Goal: Entertainment & Leisure: Consume media (video, audio)

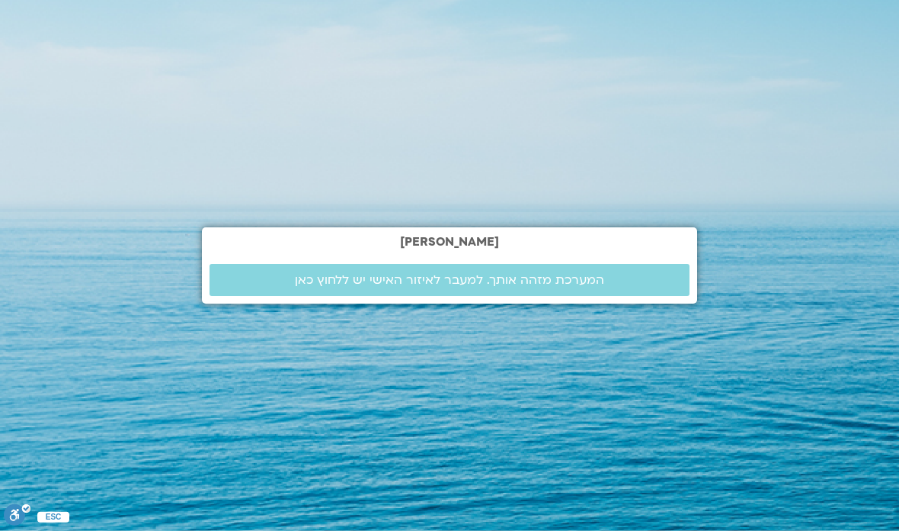
click at [643, 287] on span "המערכת מזהה אותך. למעבר לאיזור האישי יש ללחוץ כאן" at bounding box center [450, 280] width 444 height 14
click at [583, 287] on span "המערכת מזהה אותך. למעבר לאיזור האישי יש ללחוץ כאן" at bounding box center [449, 280] width 309 height 14
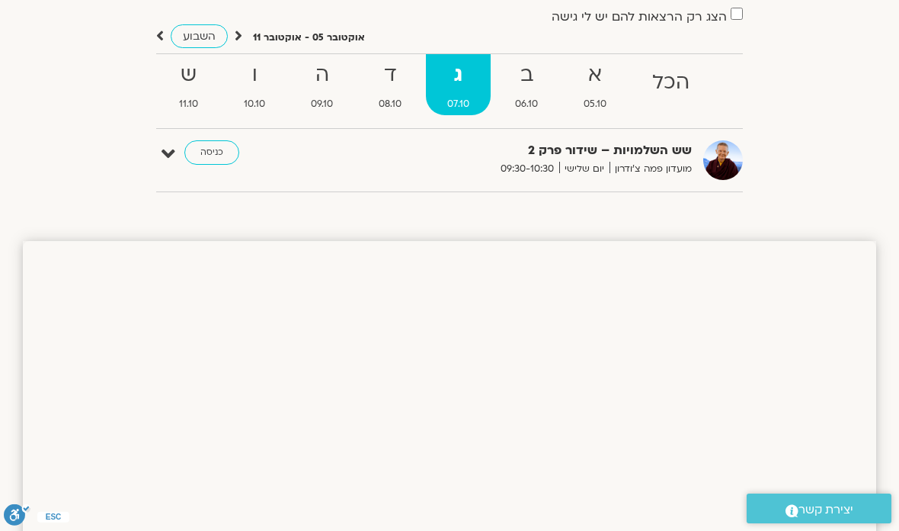
scroll to position [156, 0]
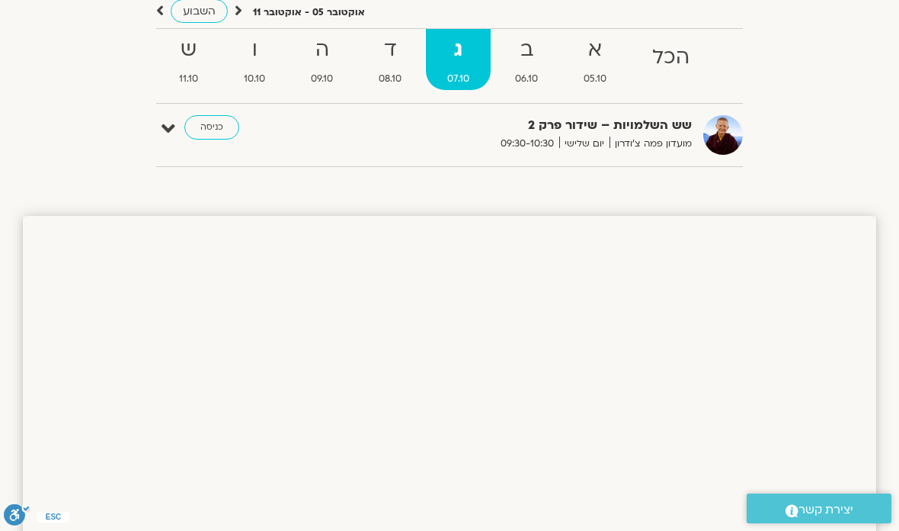
click at [536, 73] on span "06.10" at bounding box center [527, 79] width 66 height 16
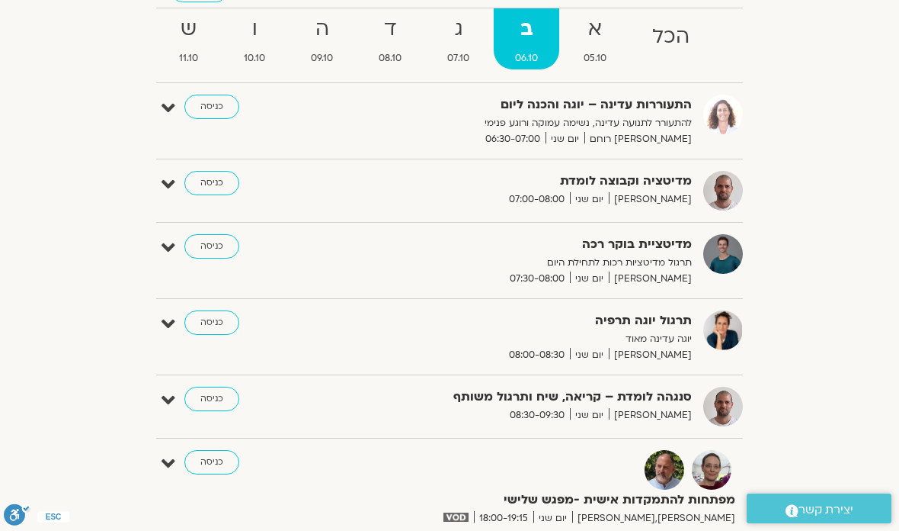
scroll to position [176, 0]
click at [602, 35] on strong "א" at bounding box center [596, 30] width 66 height 34
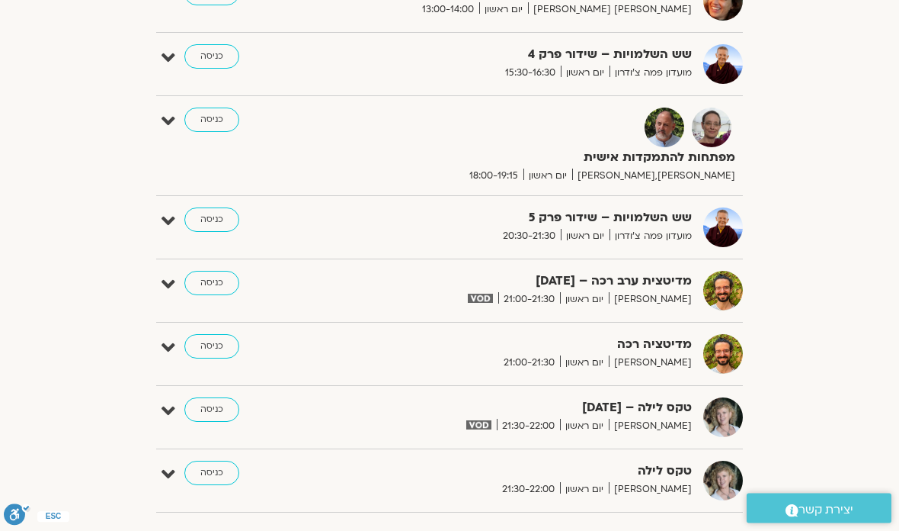
scroll to position [1215, 0]
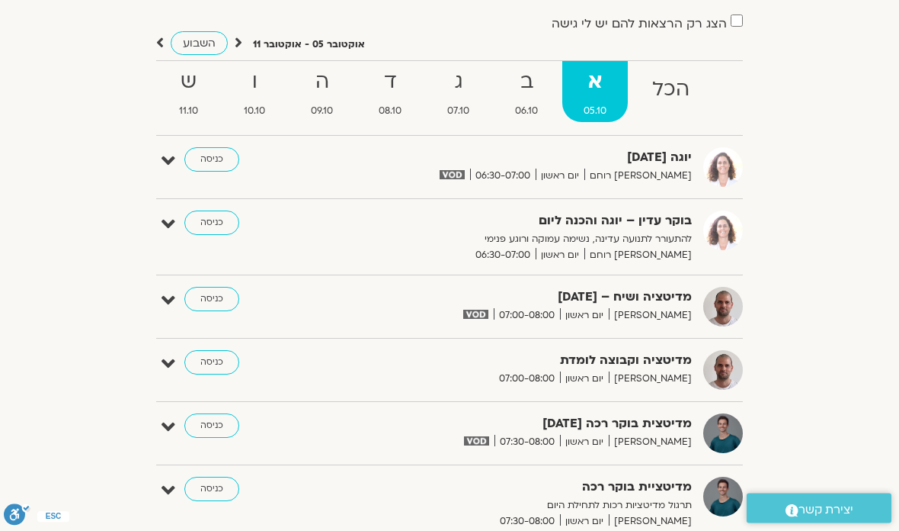
click at [540, 86] on strong "ב" at bounding box center [527, 83] width 66 height 34
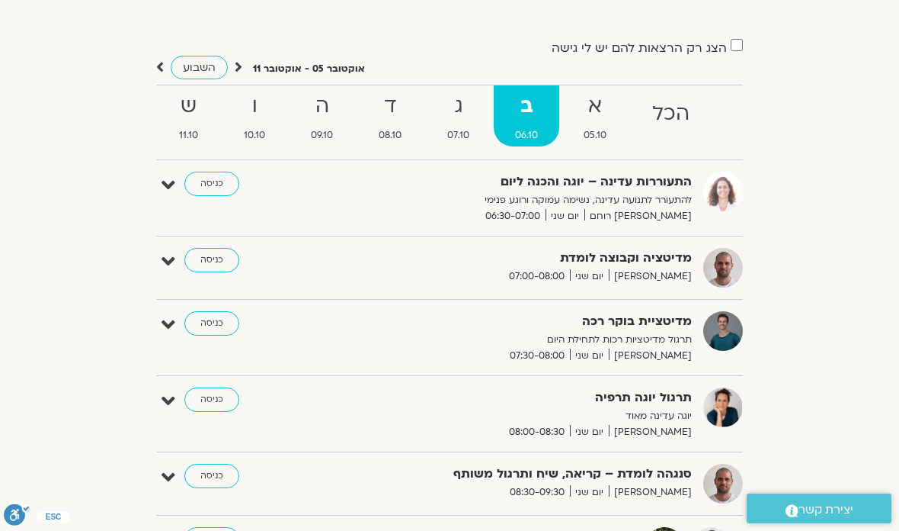
scroll to position [73, 0]
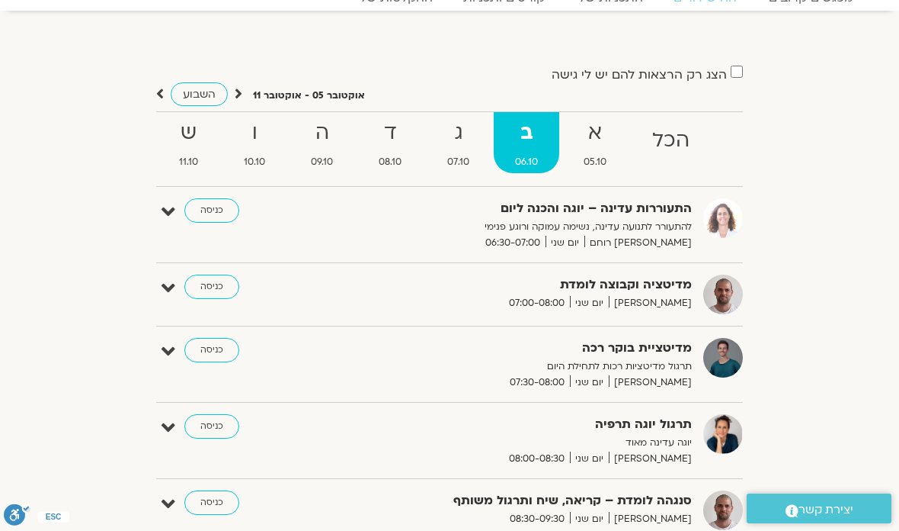
click at [470, 148] on strong "ג" at bounding box center [458, 133] width 65 height 34
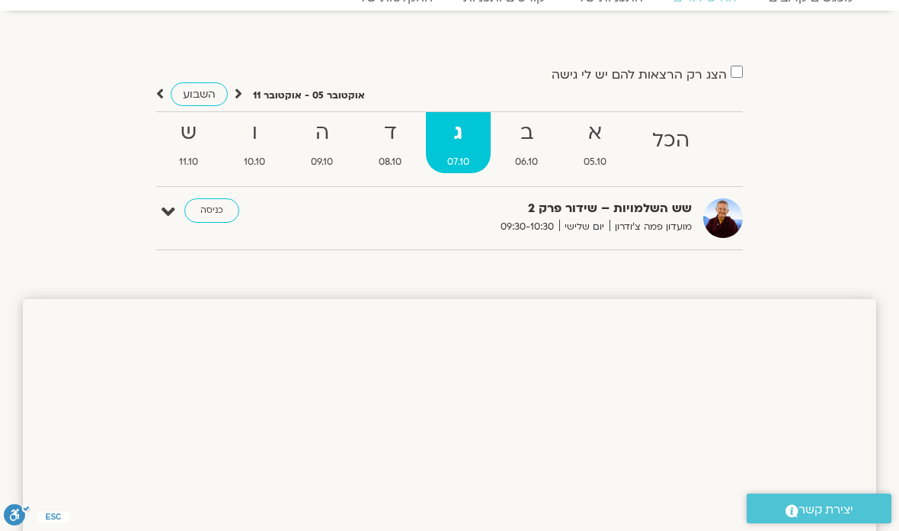
click at [406, 156] on span "08.10" at bounding box center [391, 162] width 66 height 16
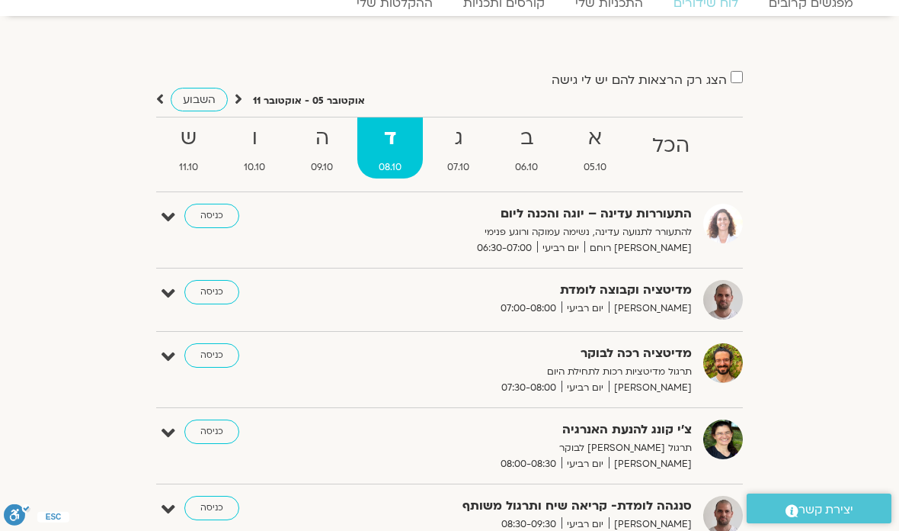
scroll to position [43, 0]
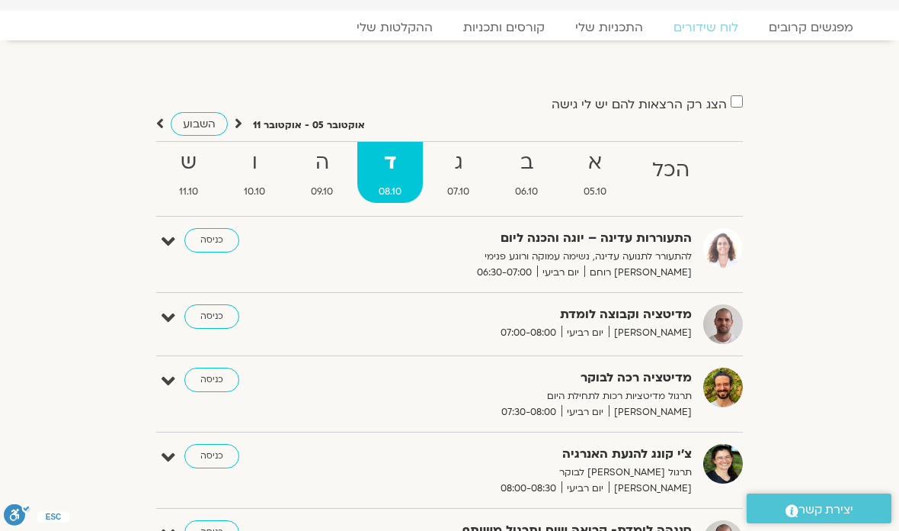
click at [463, 165] on strong "ג" at bounding box center [458, 163] width 65 height 34
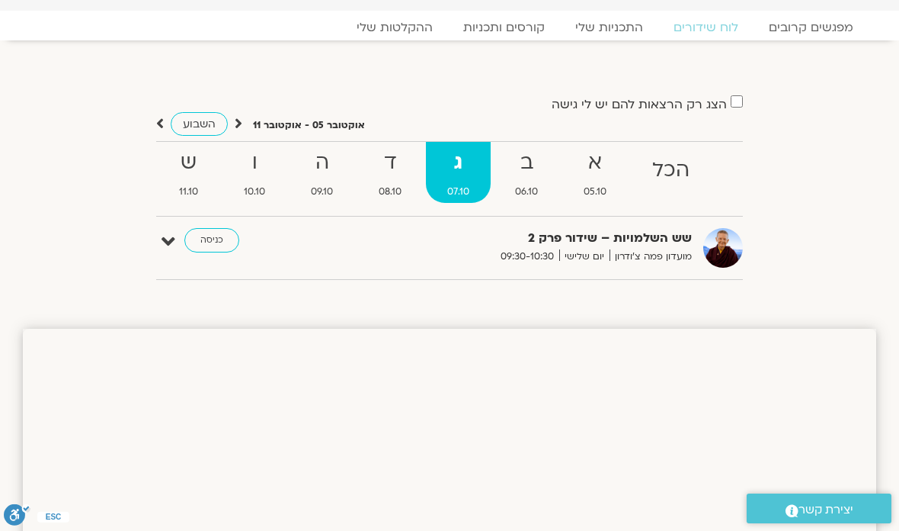
click at [823, 239] on div "הצג רק הרצאות להם יש לי גישה אוקטובר 05 - אוקטובר 11 השבוע להציג אירועים שפתוחי…" at bounding box center [450, 192] width 854 height 197
click at [830, 265] on div "הצג רק הרצאות להם יש לי גישה אוקטובר 05 - אוקטובר 11 השבוע להציג אירועים שפתוחי…" at bounding box center [450, 192] width 854 height 197
click at [394, 162] on strong "ד" at bounding box center [391, 163] width 66 height 34
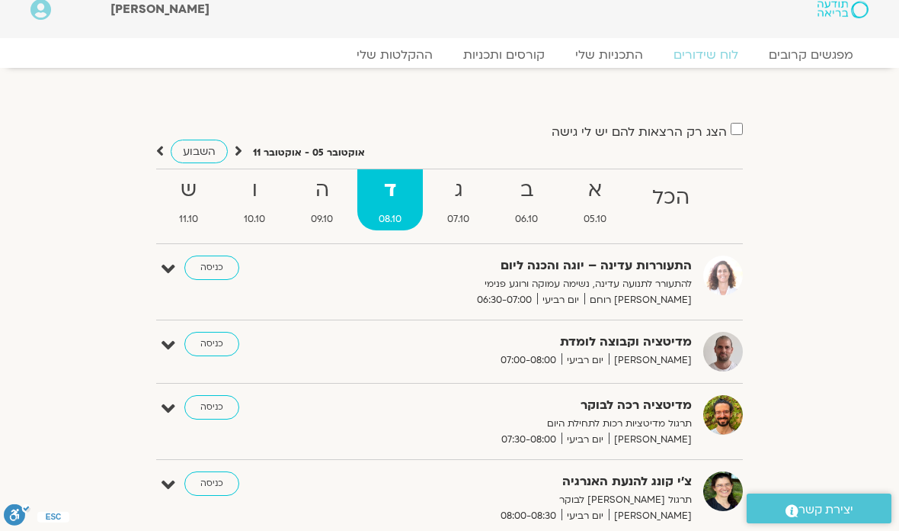
scroll to position [0, 0]
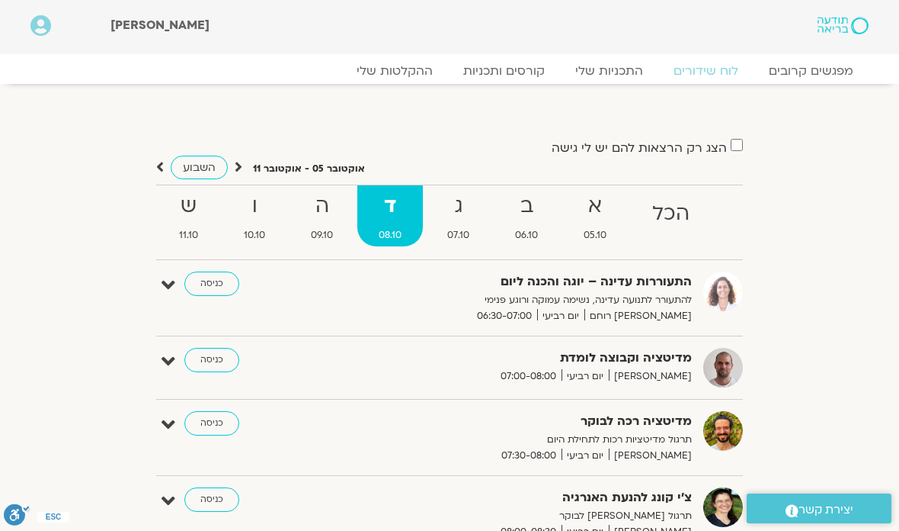
click at [707, 75] on link "לוח שידורים" at bounding box center [706, 70] width 95 height 15
click at [716, 72] on link "לוח שידורים" at bounding box center [706, 70] width 95 height 15
click at [713, 72] on link "לוח שידורים" at bounding box center [706, 70] width 95 height 15
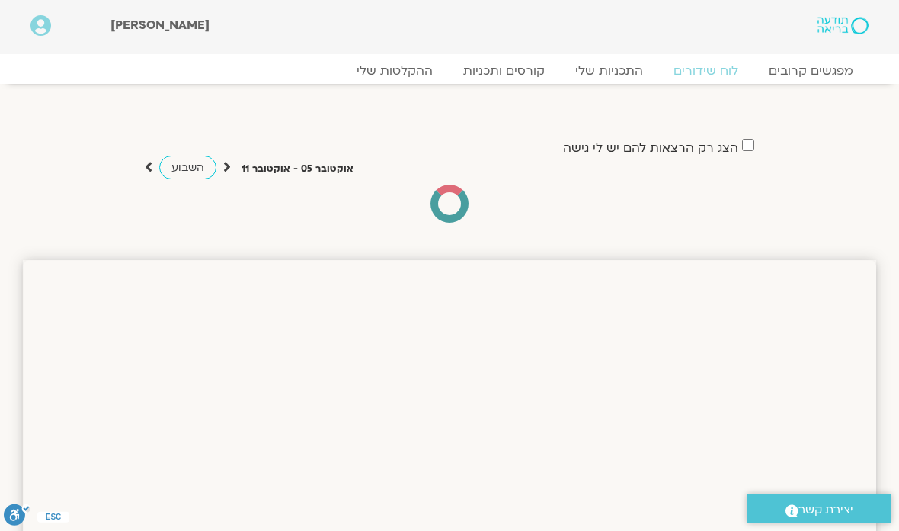
click at [406, 69] on link "ההקלטות שלי" at bounding box center [395, 70] width 107 height 15
click at [405, 63] on link "ההקלטות שלי" at bounding box center [395, 70] width 107 height 15
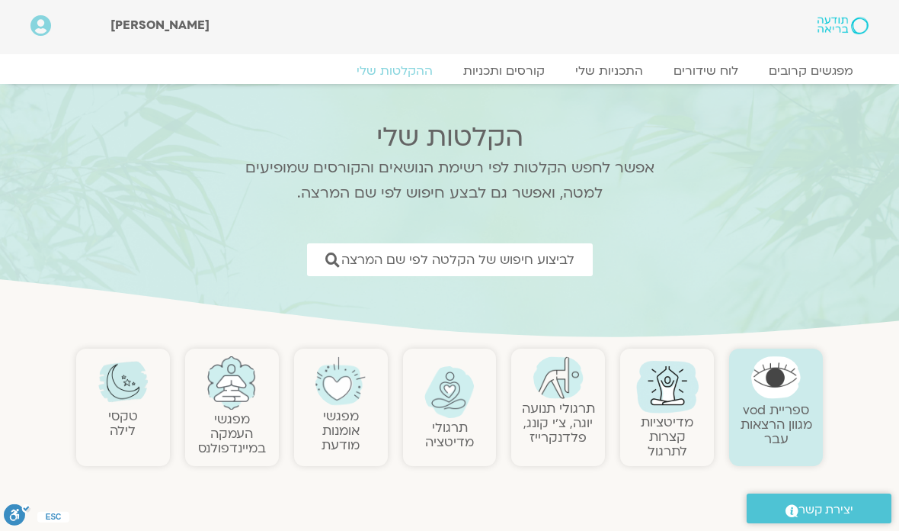
click at [890, 516] on link ".st0{fill:#FFFFFF;} יצירת קשר" at bounding box center [819, 508] width 145 height 30
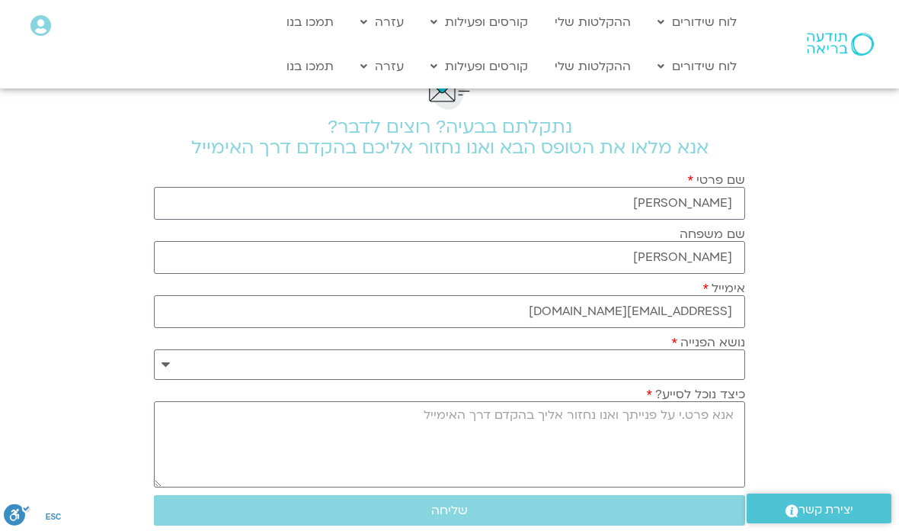
click at [615, 60] on link "ההקלטות שלי" at bounding box center [592, 66] width 91 height 29
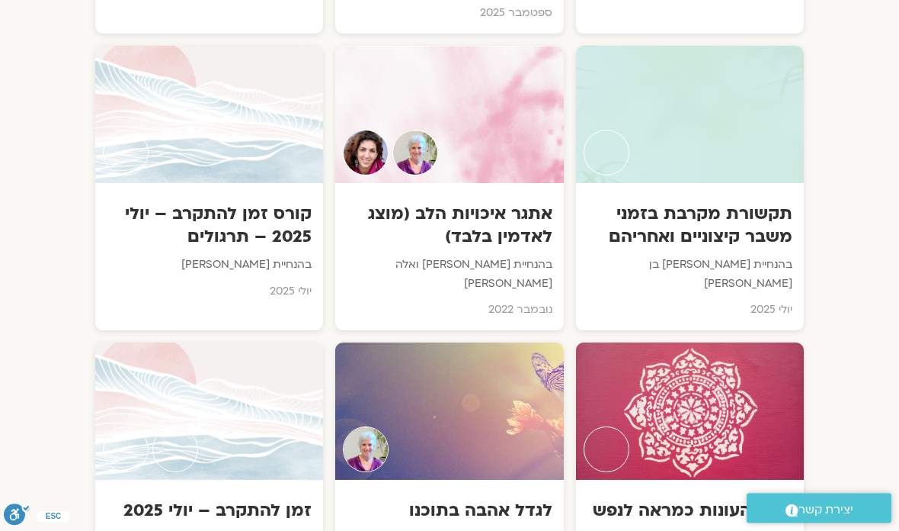
scroll to position [2702, 0]
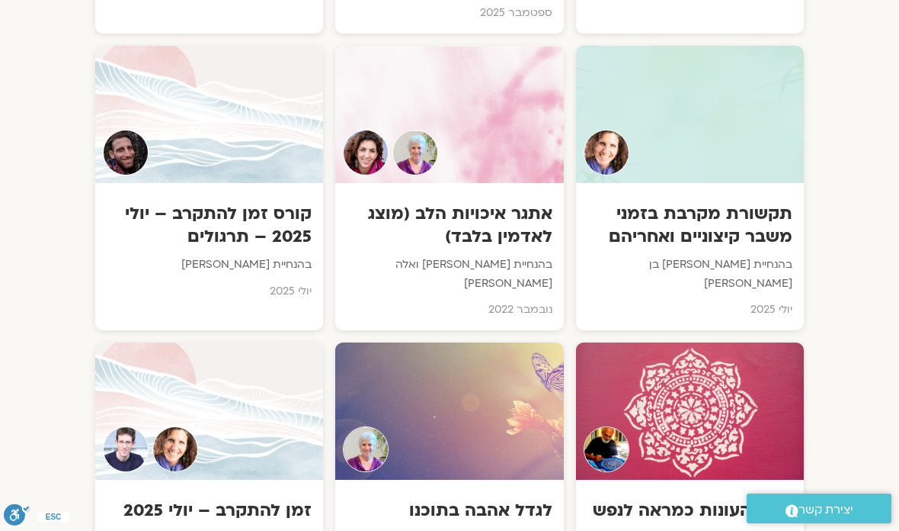
click at [505, 194] on div "אתגר איכויות הלב (מוצג לאדמין בלבד) בהנחיית סנדיה בר קמה ואלה טולנאי נובמבר 2022" at bounding box center [449, 256] width 228 height 147
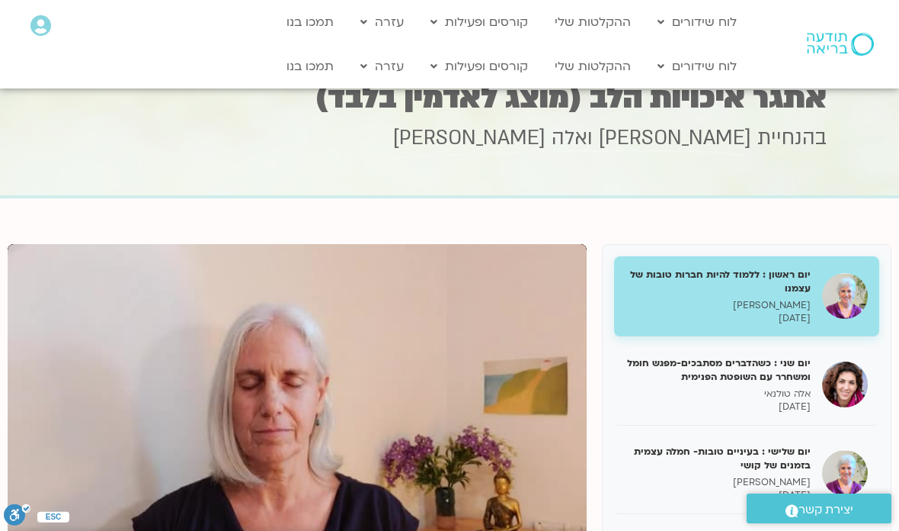
click at [611, 65] on link "ההקלטות שלי" at bounding box center [592, 66] width 91 height 29
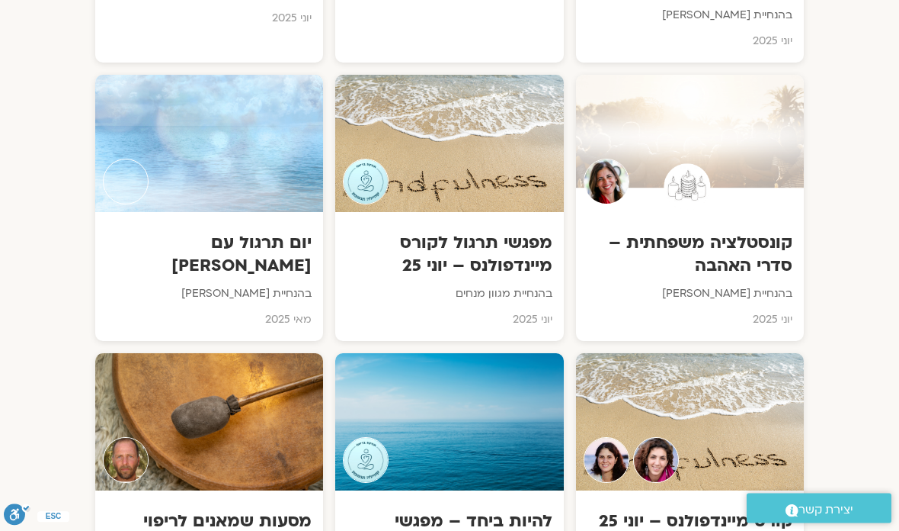
scroll to position [3800, 0]
click at [285, 284] on p "בהנחיית רון אלון" at bounding box center [209, 293] width 205 height 18
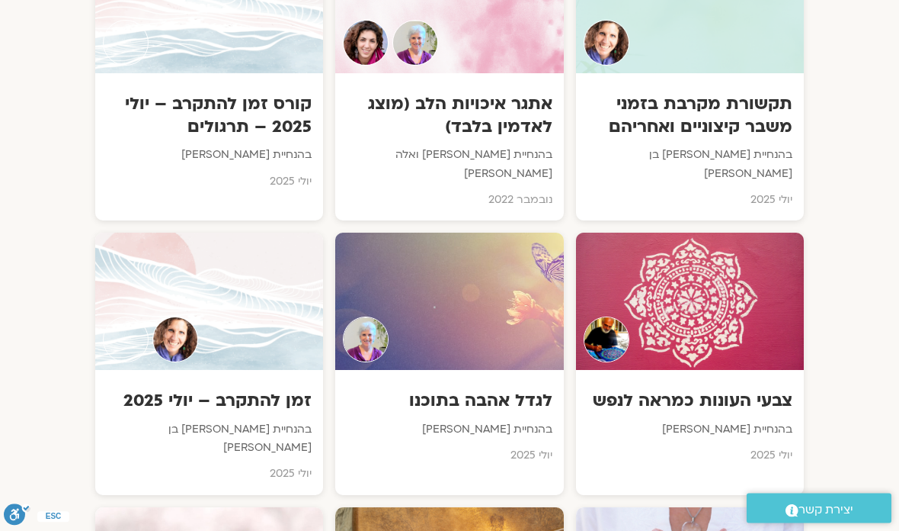
scroll to position [2804, 0]
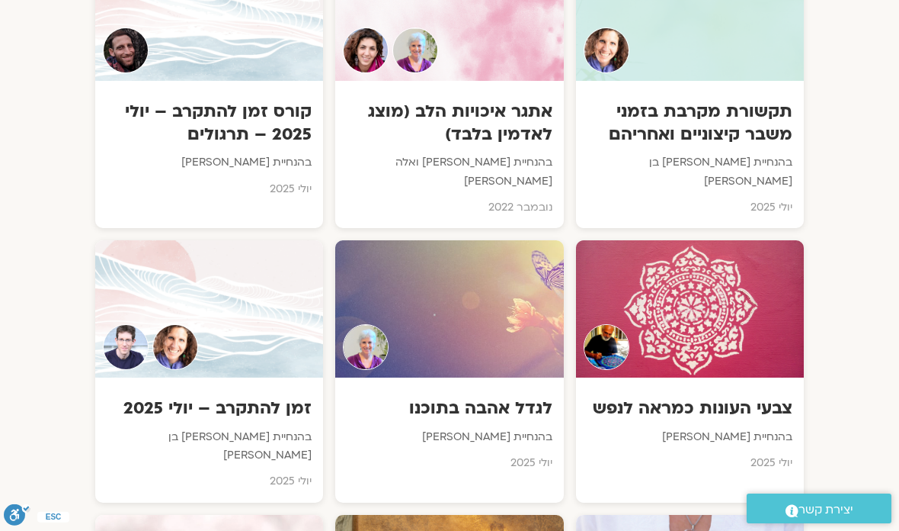
click at [253, 377] on div "זמן להתקרב – יולי 2025 בהנחיית שאנייה כהן בן חיים וערן טייכר יולי 2025" at bounding box center [209, 439] width 228 height 124
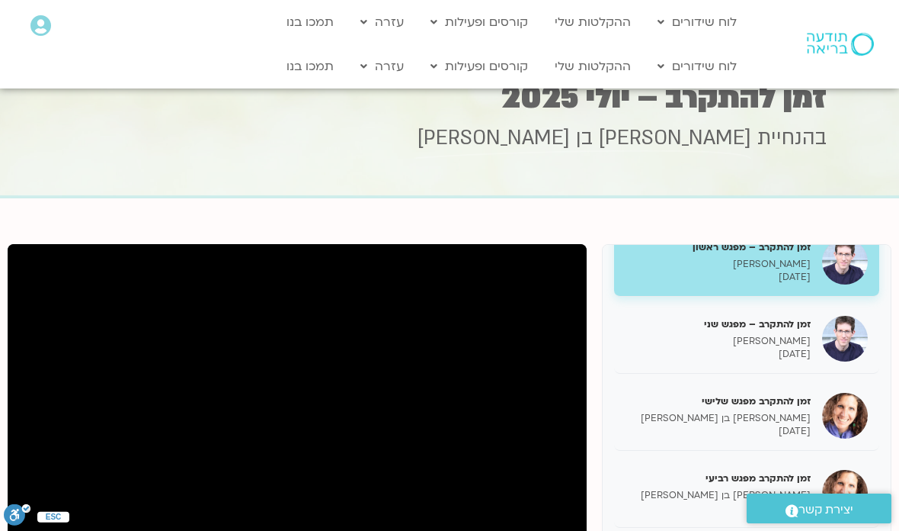
scroll to position [26, 0]
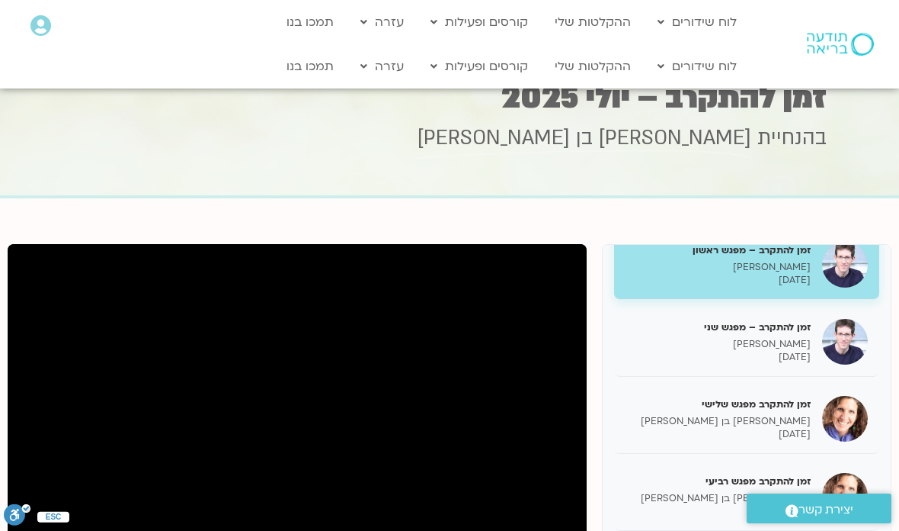
click at [795, 338] on p "[PERSON_NAME]" at bounding box center [718, 344] width 185 height 13
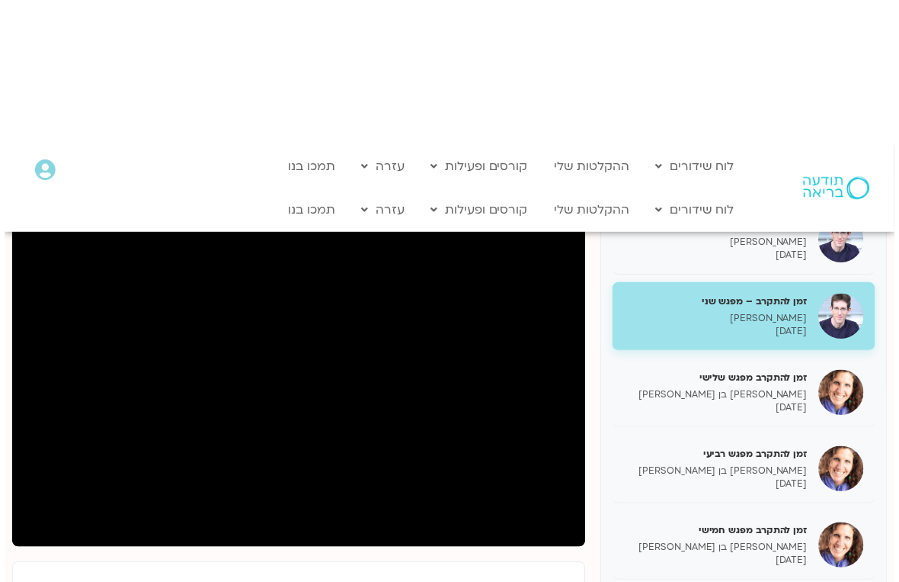
scroll to position [18, 0]
